Goal: Task Accomplishment & Management: Use online tool/utility

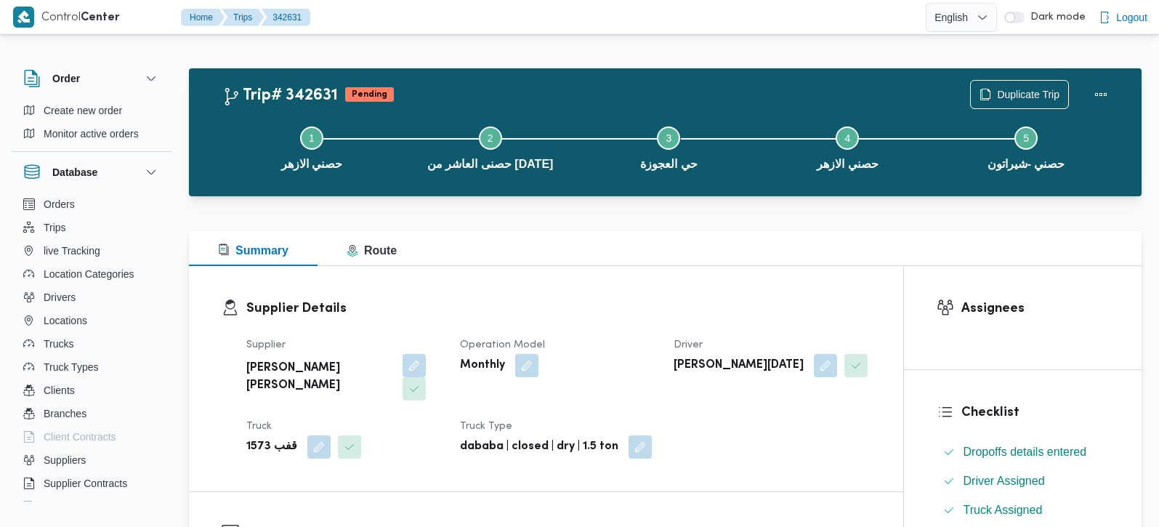
scroll to position [256, 0]
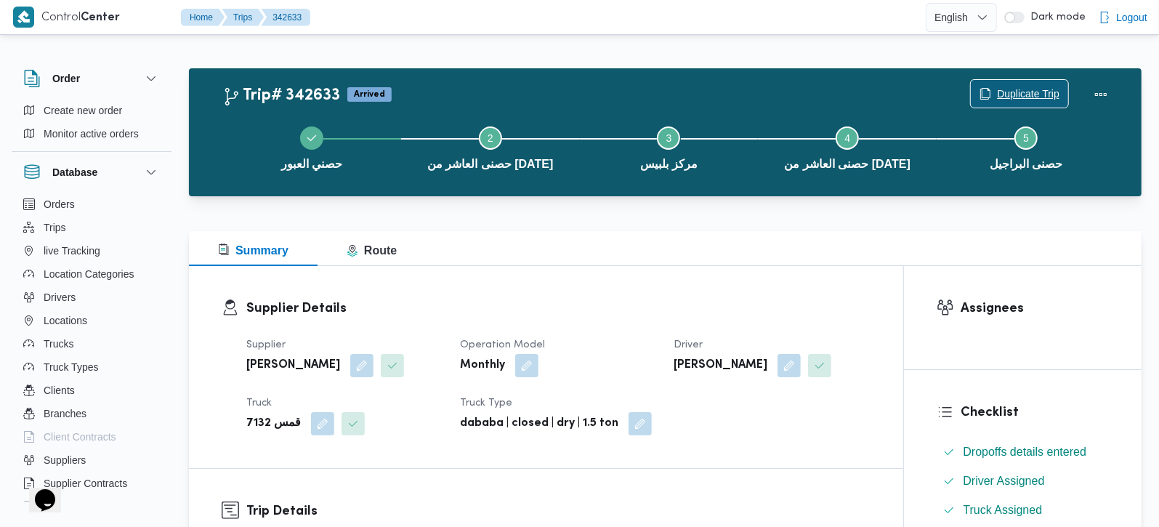
click at [1024, 89] on span "Duplicate Trip" at bounding box center [1028, 93] width 62 height 17
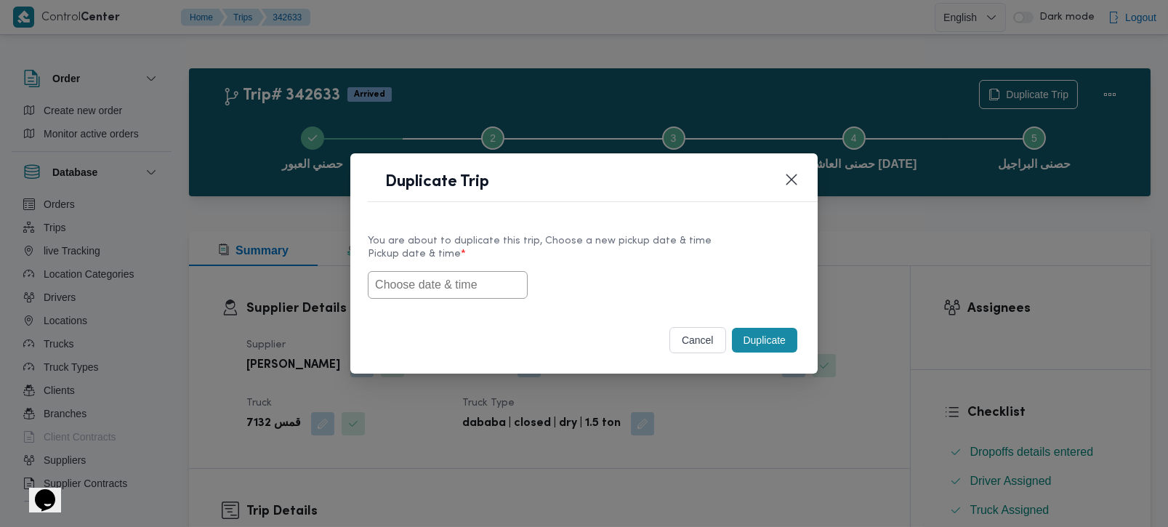
click at [427, 273] on input "text" at bounding box center [448, 285] width 160 height 28
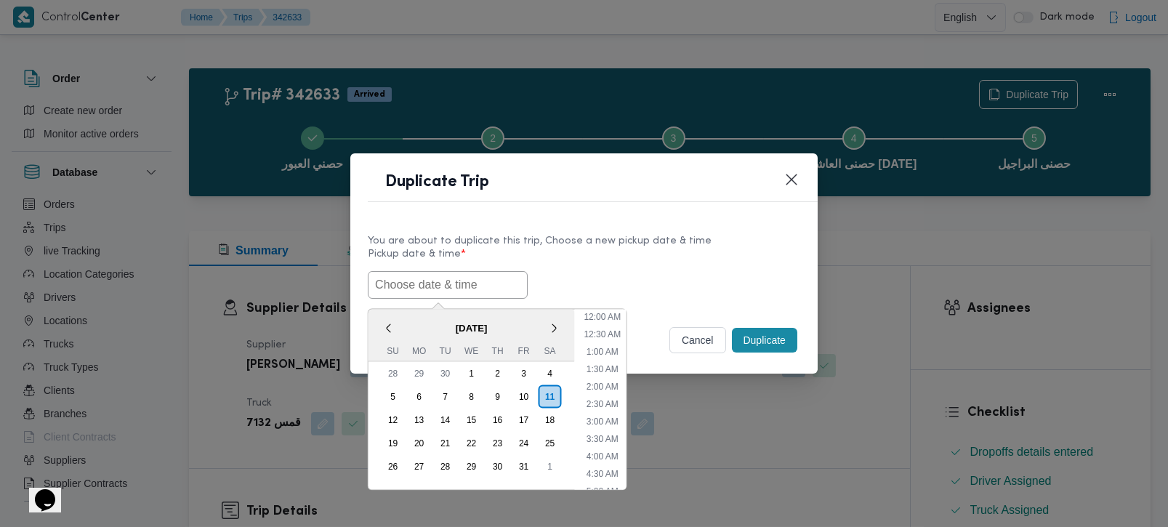
scroll to position [634, 0]
click at [395, 315] on span "[DATE]" at bounding box center [471, 327] width 206 height 25
click at [380, 417] on div "12" at bounding box center [393, 419] width 28 height 28
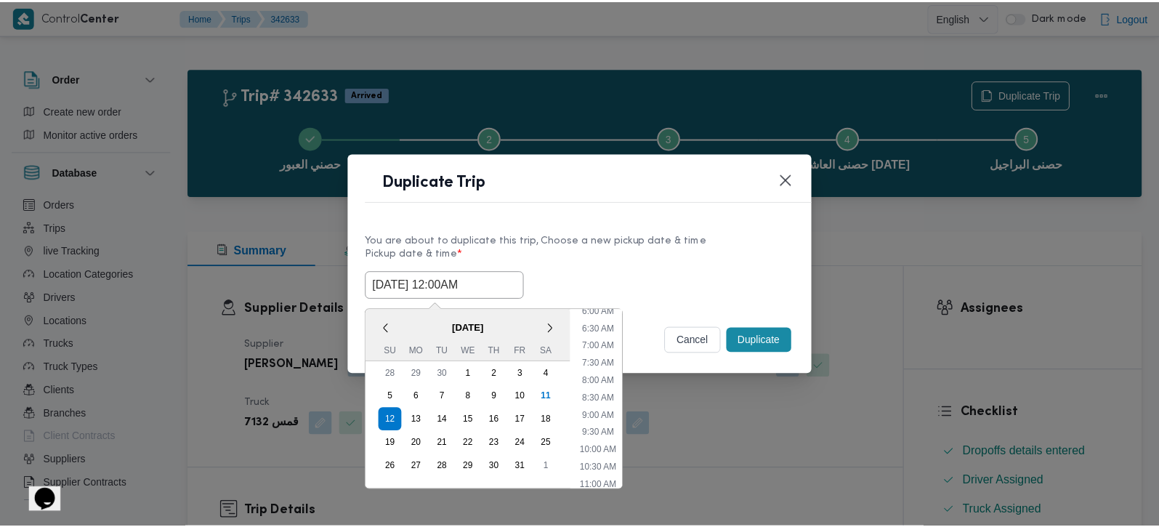
scroll to position [256, 0]
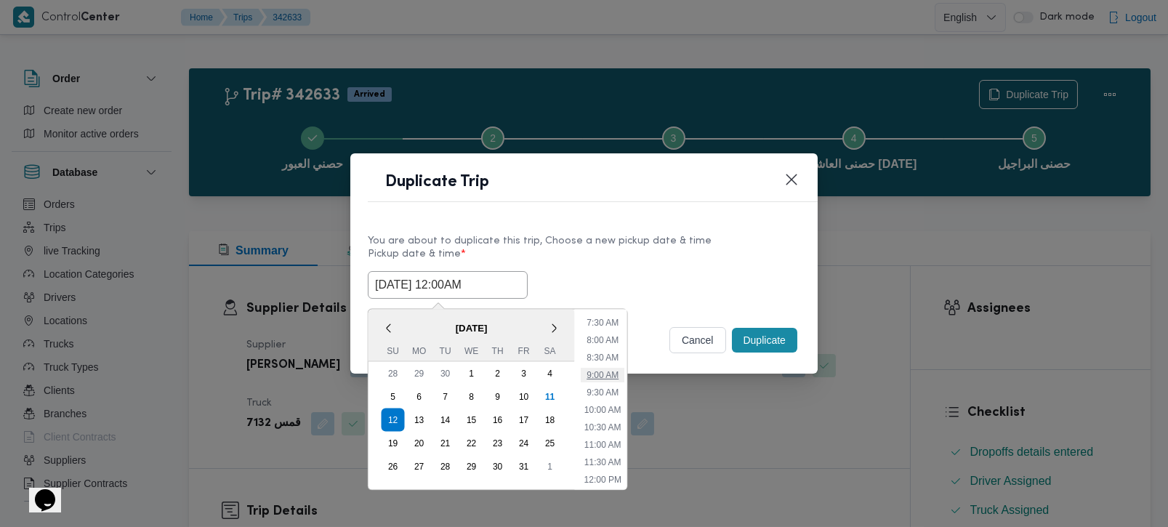
click at [608, 371] on li "9:00 AM" at bounding box center [602, 374] width 44 height 15
type input "[DATE] 9:00AM"
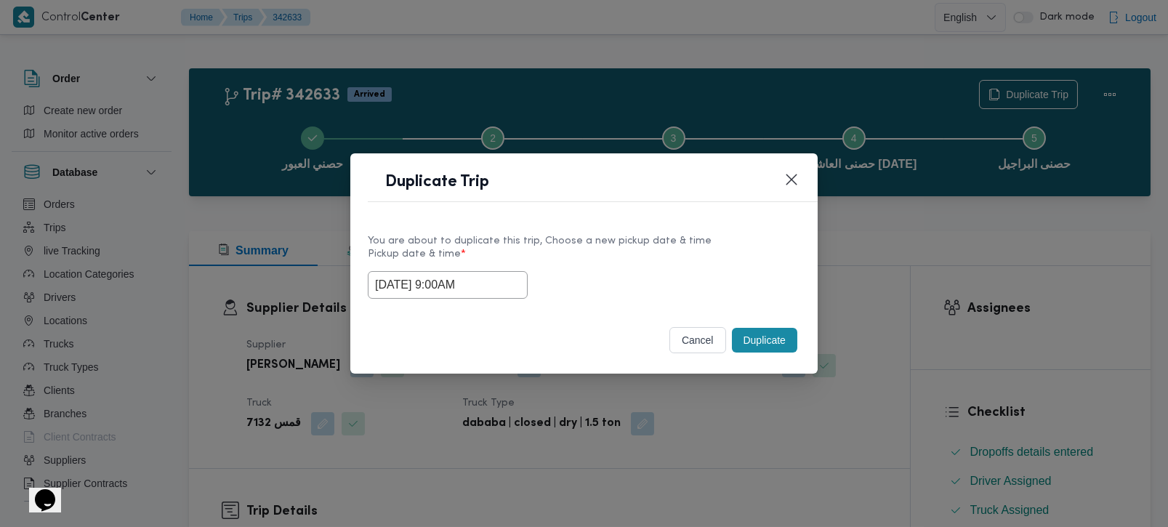
click at [756, 344] on button "Duplicate" at bounding box center [764, 340] width 65 height 25
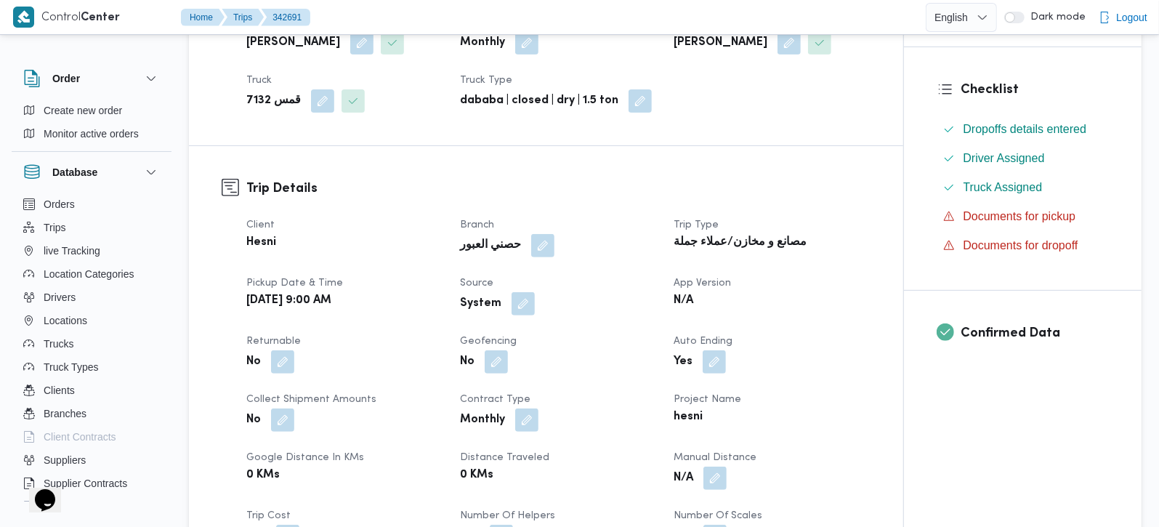
scroll to position [341, 0]
click at [520, 290] on button "button" at bounding box center [522, 301] width 23 height 23
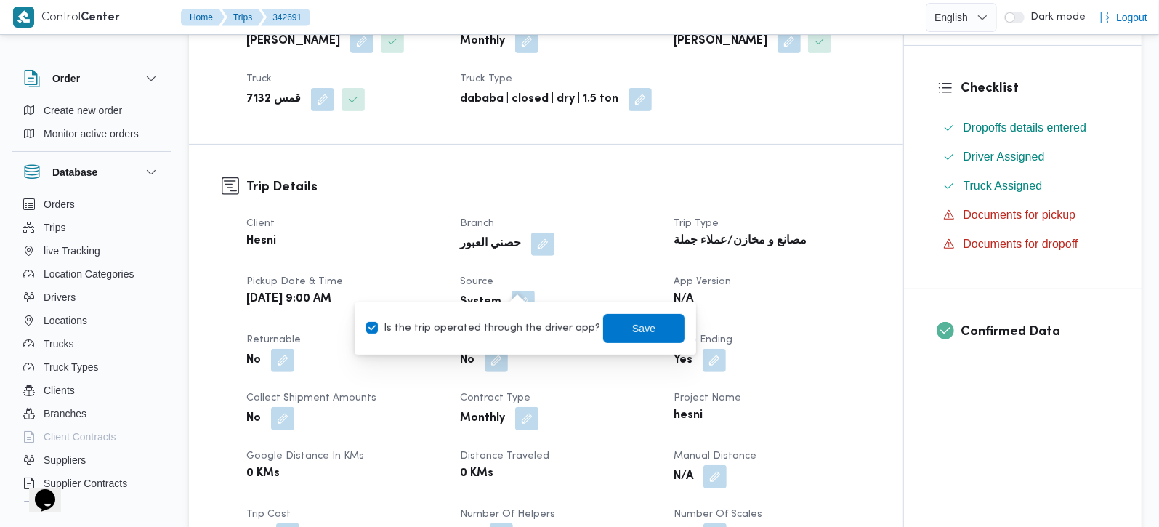
click at [509, 328] on label "Is the trip operated through the driver app?" at bounding box center [483, 328] width 234 height 17
checkbox input "false"
click at [604, 322] on span "Save" at bounding box center [643, 327] width 81 height 29
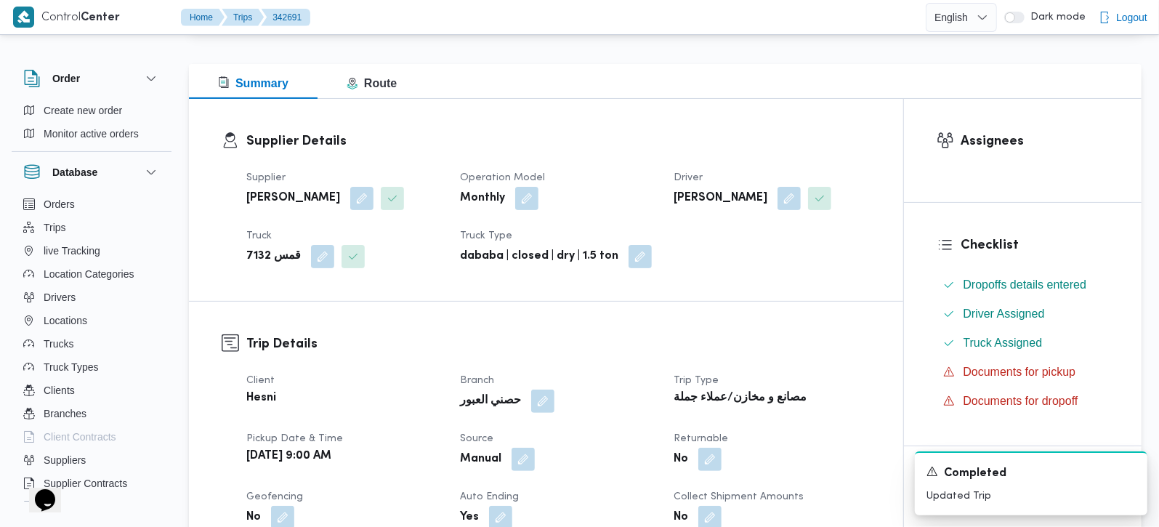
scroll to position [0, 0]
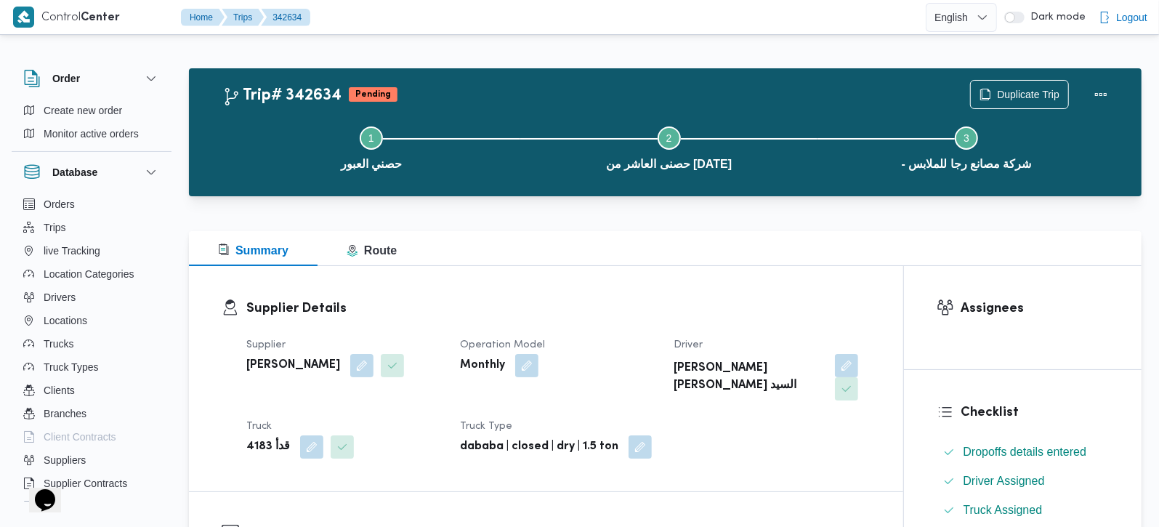
click at [987, 103] on div "Step 1 is incomplete 1 حصني العبور Step 2 is incomplete 2 حصنى العاشر من [DATE]…" at bounding box center [669, 146] width 910 height 93
click at [991, 92] on span "Duplicate Trip" at bounding box center [1019, 94] width 97 height 28
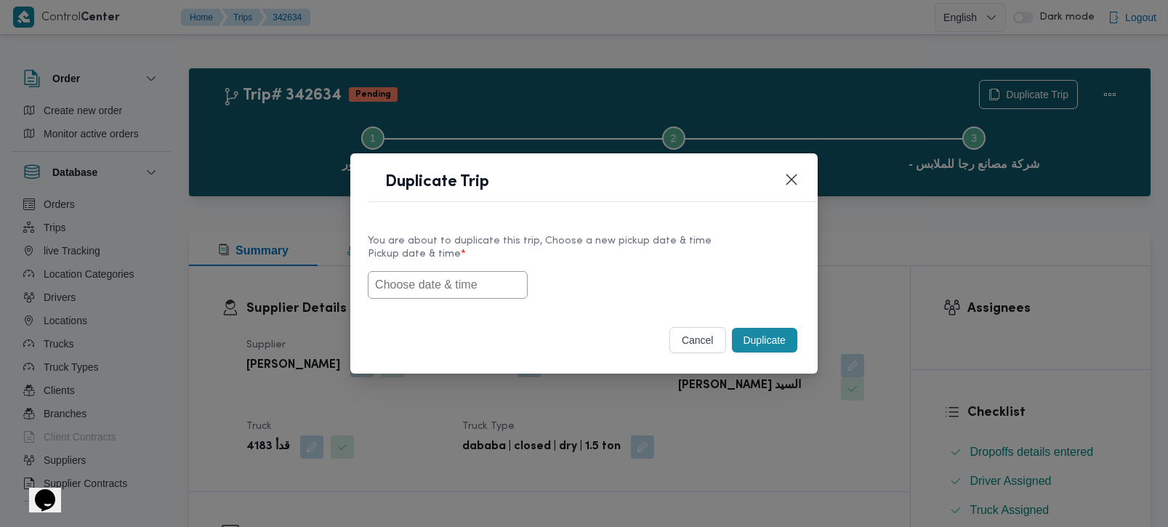
click at [416, 278] on input "text" at bounding box center [448, 285] width 160 height 28
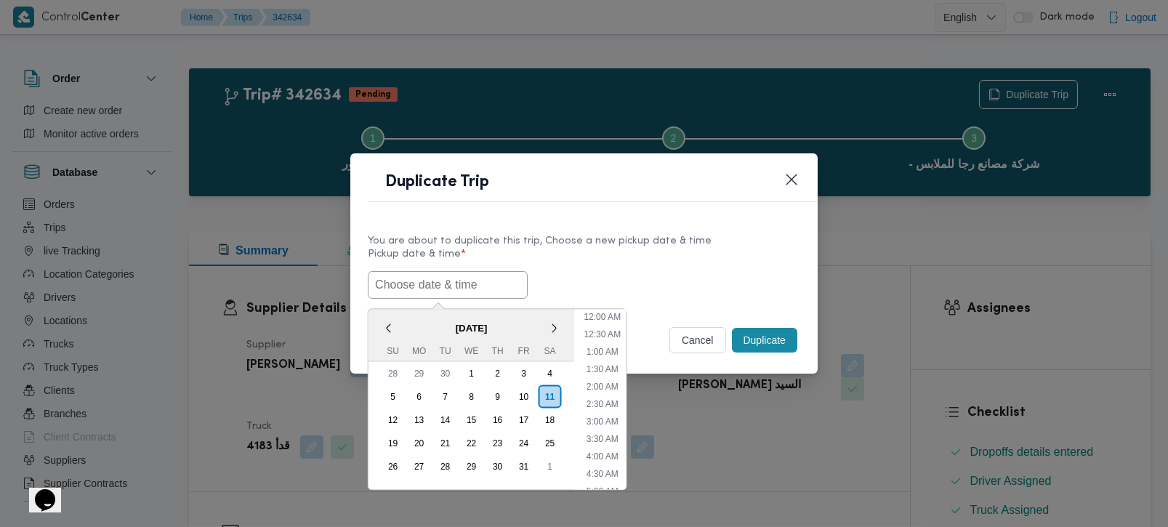
scroll to position [634, 0]
click at [399, 310] on div "< [DATE] > Su Mo Tu We Th Fr Sa" at bounding box center [471, 335] width 206 height 52
click at [397, 409] on div "12" at bounding box center [393, 419] width 28 height 28
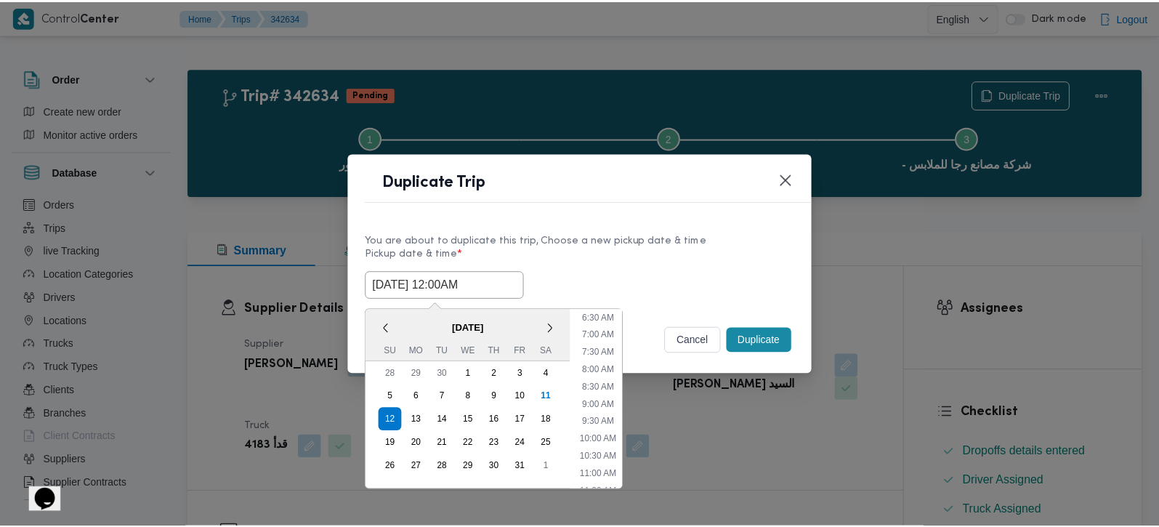
scroll to position [256, 0]
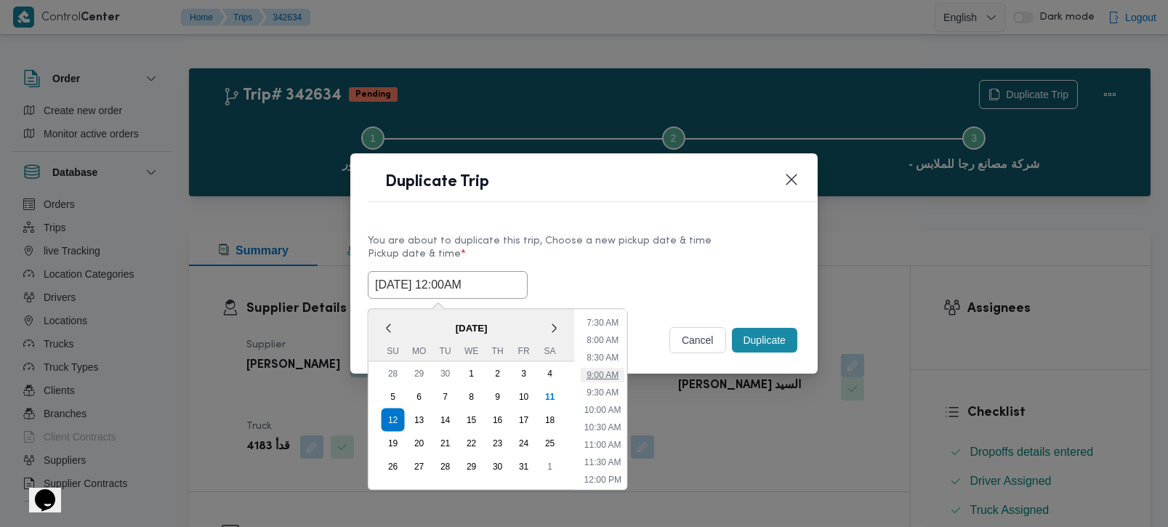
click at [614, 367] on li "9:00 AM" at bounding box center [602, 374] width 44 height 15
type input "[DATE] 9:00AM"
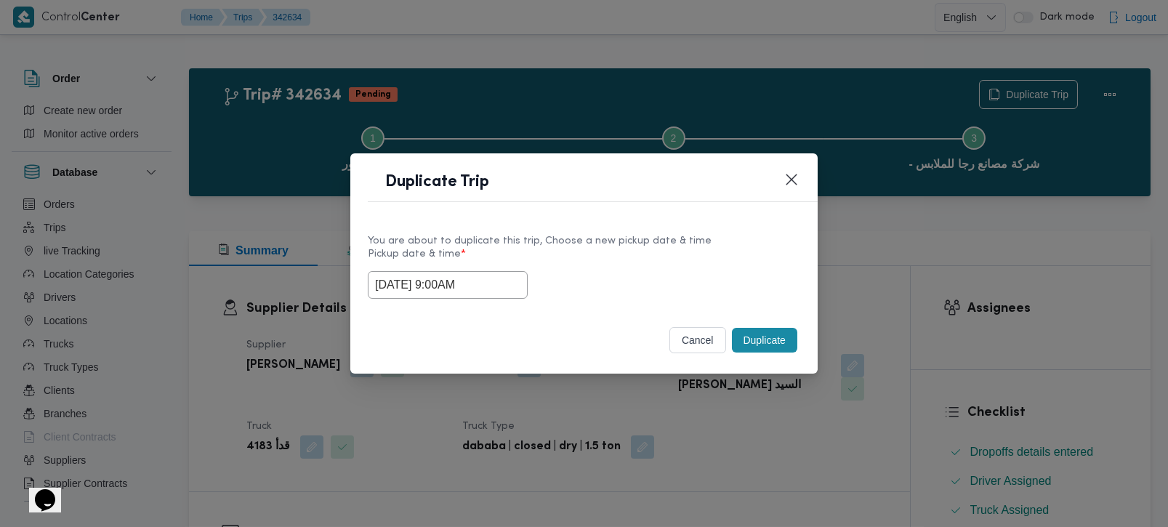
click at [766, 332] on button "Duplicate" at bounding box center [764, 340] width 65 height 25
